Goal: Find specific page/section: Find specific page/section

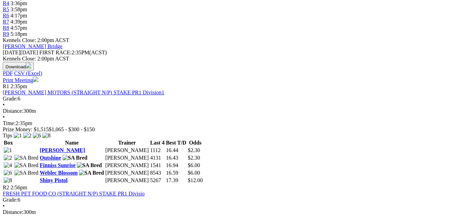
scroll to position [68, 0]
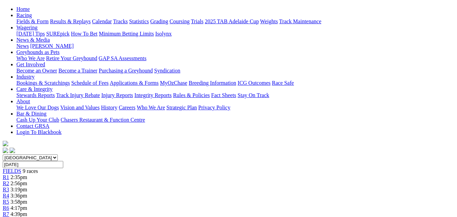
click at [58, 154] on select "South Australia New South Wales Northern Territory Queensland Tasmania Victoria…" at bounding box center [30, 157] width 55 height 6
select select "QLD"
click at [15, 154] on select "South Australia New South Wales Northern Territory Queensland Tasmania Victoria…" at bounding box center [30, 157] width 55 height 6
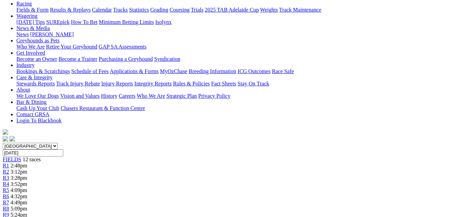
scroll to position [137, 0]
